Goal: Information Seeking & Learning: Find specific page/section

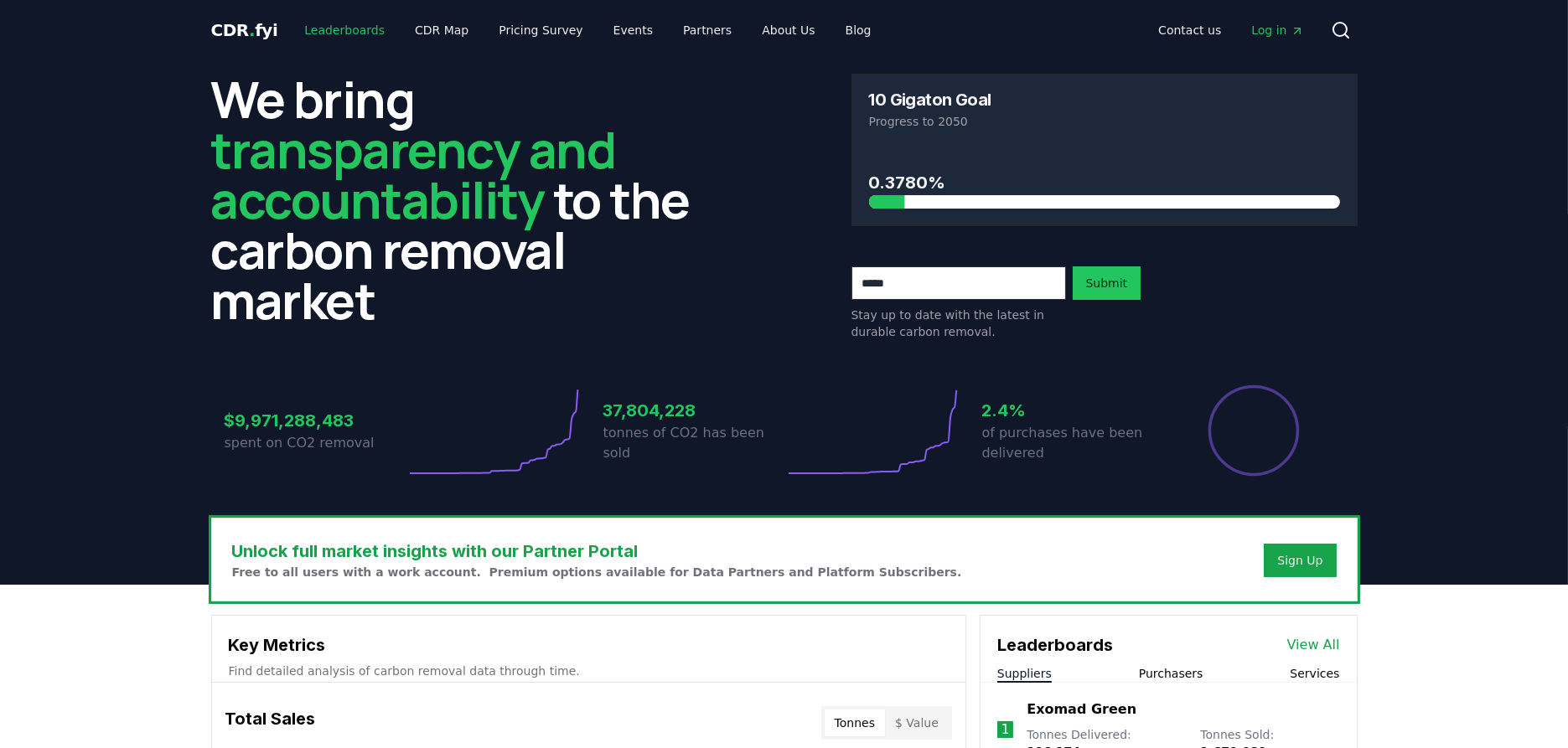
click at [330, 35] on link "Leaderboards" at bounding box center [344, 30] width 107 height 30
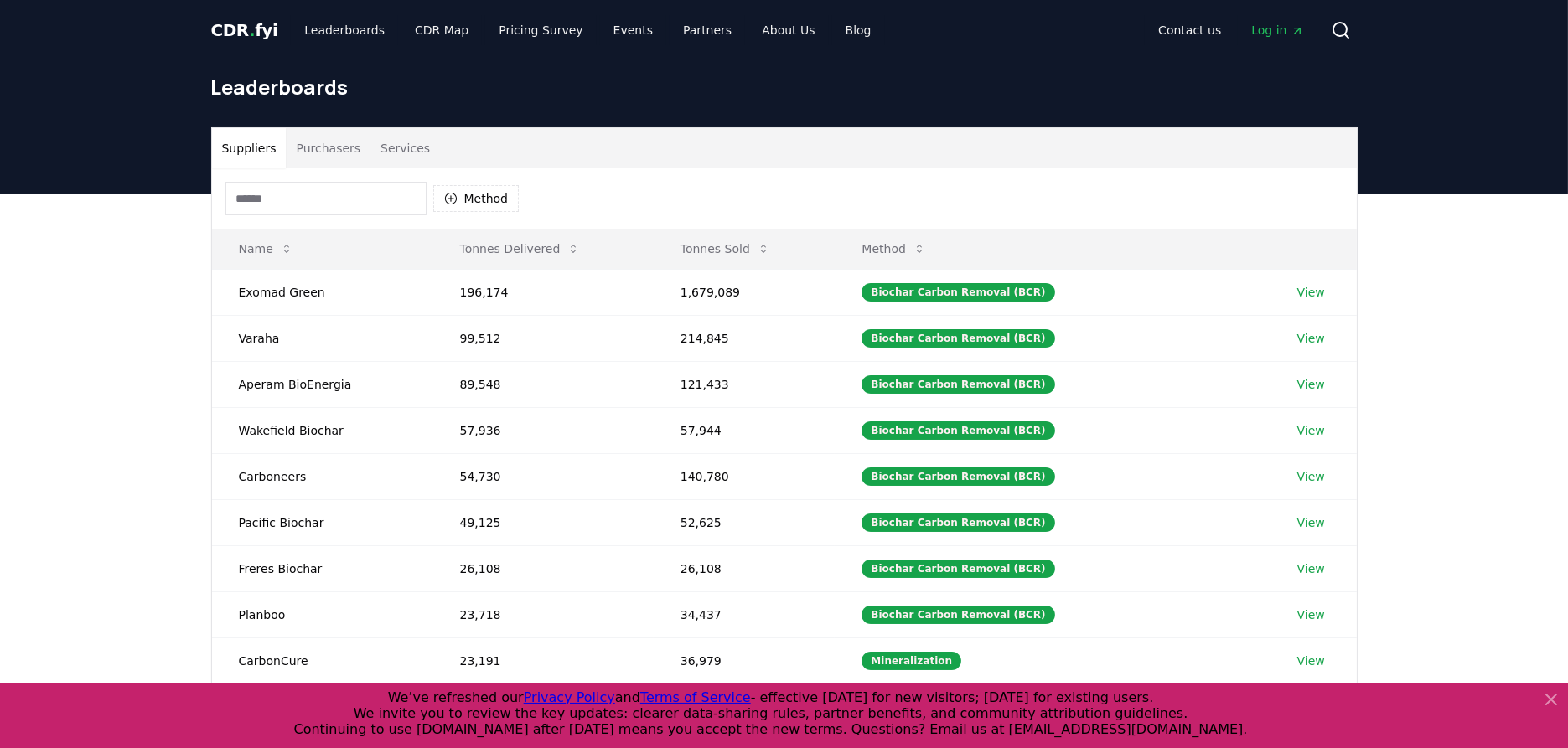
click at [311, 213] on input at bounding box center [326, 198] width 201 height 34
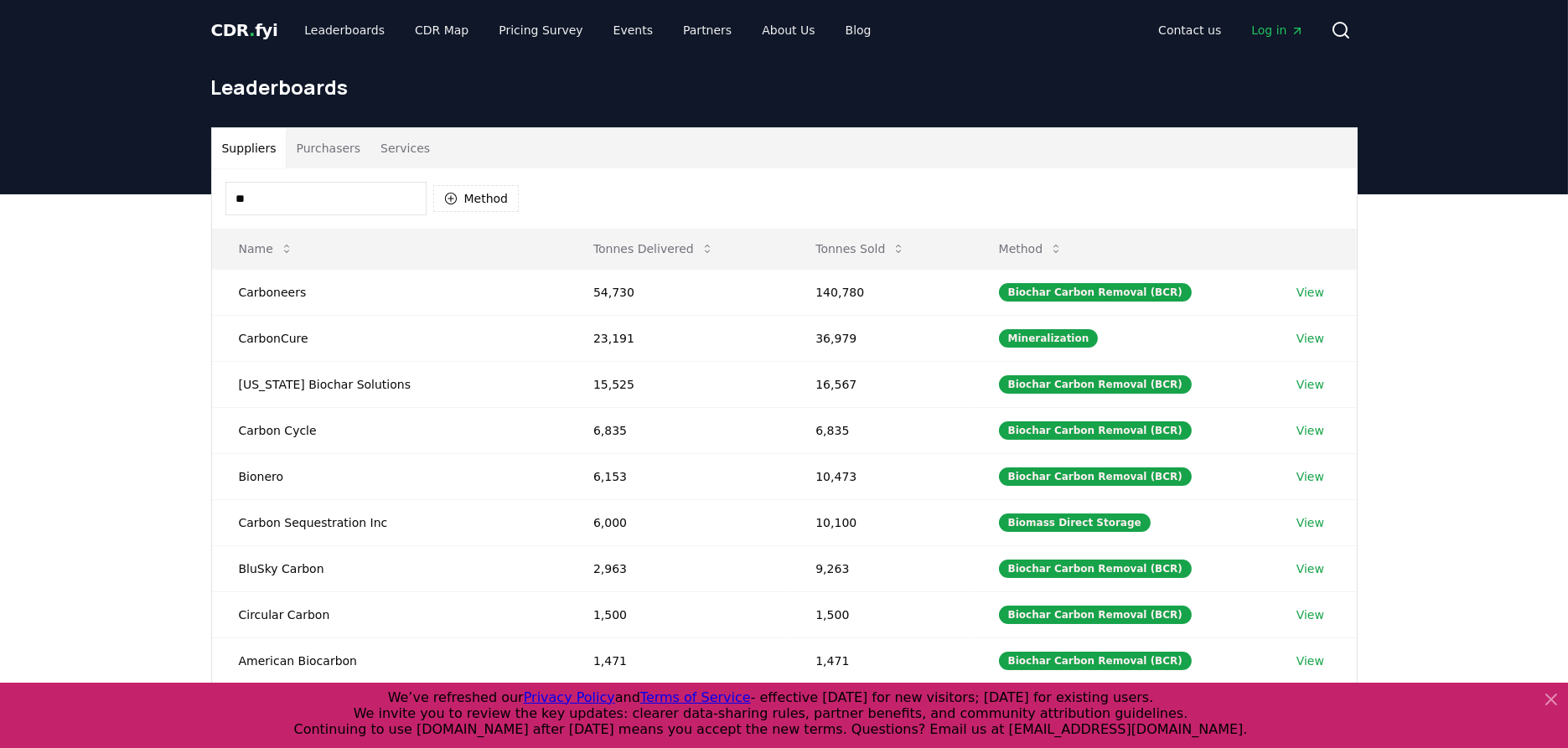
type input "*"
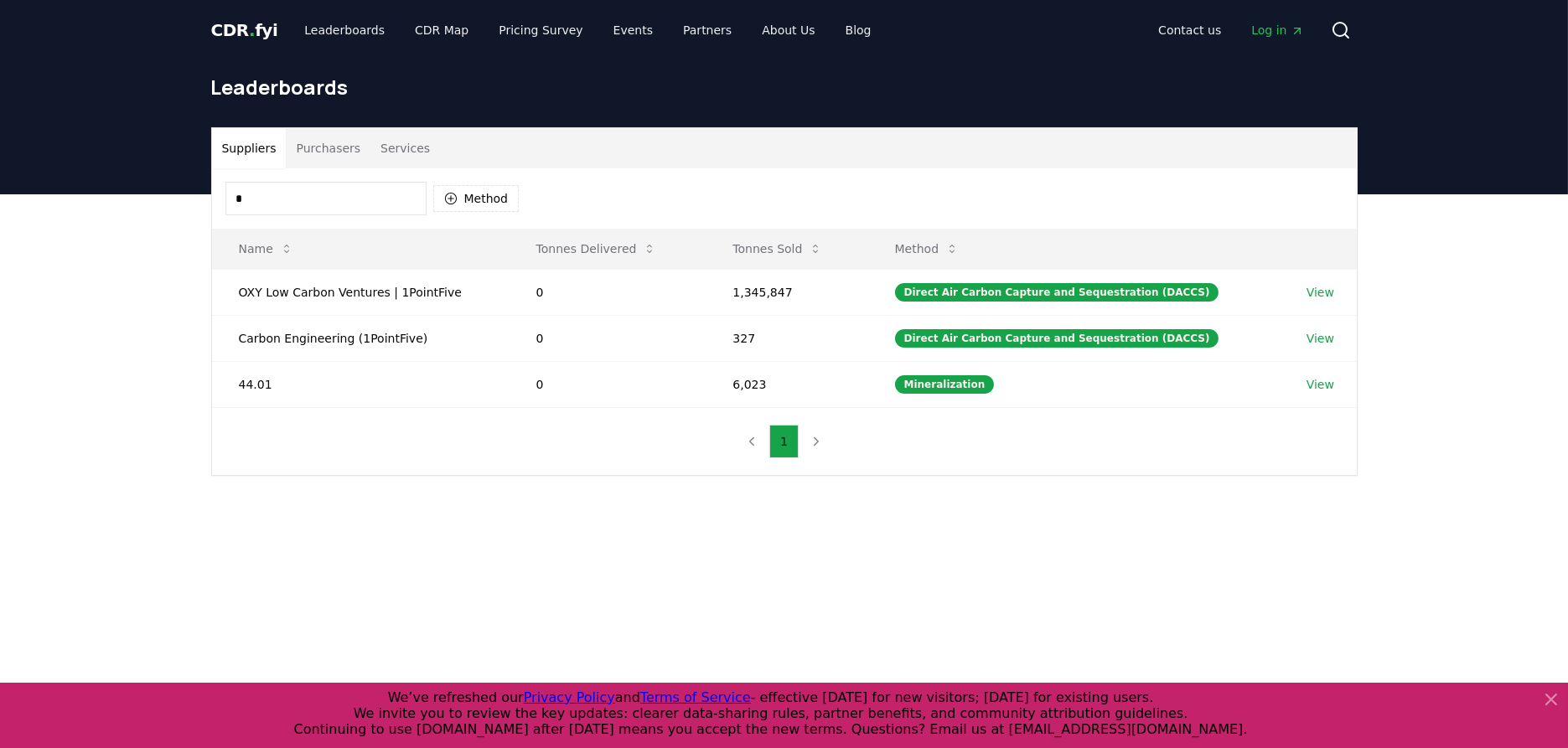
type input "*"
click at [75, 329] on div "Suppliers Purchasers Services * Method Name Tonnes Delivered Tonnes Sold Method…" at bounding box center [784, 368] width 1568 height 348
